Goal: Task Accomplishment & Management: Use online tool/utility

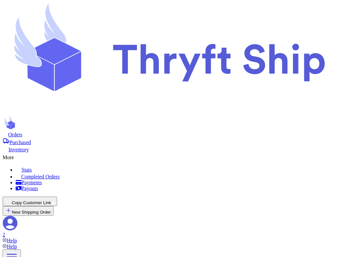
select select "unpaid"
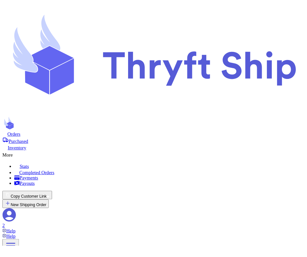
scroll to position [109, 0]
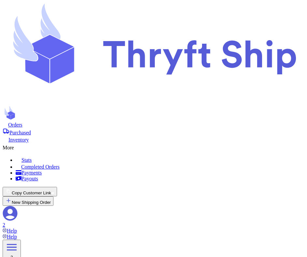
click at [18, 206] on icon at bounding box center [10, 213] width 15 height 15
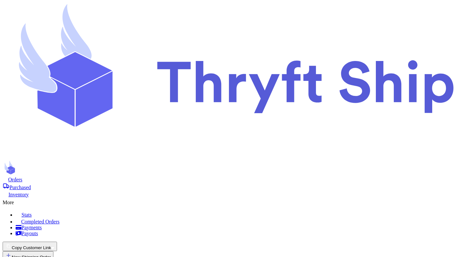
scroll to position [143, 0]
checkbox input "true"
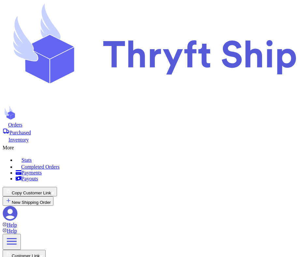
checkbox input "false"
select select "unpaid"
